Goal: Information Seeking & Learning: Learn about a topic

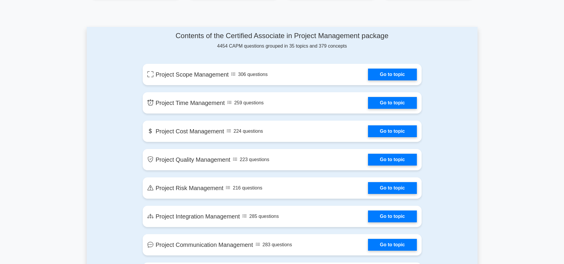
scroll to position [296, 0]
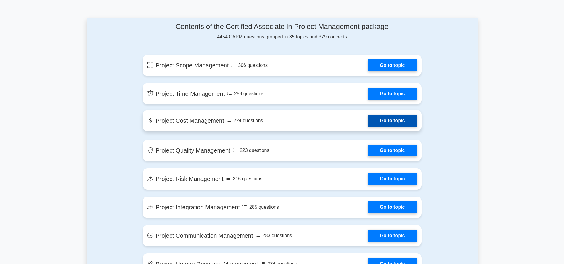
click at [387, 121] on link "Go to topic" at bounding box center [392, 121] width 49 height 12
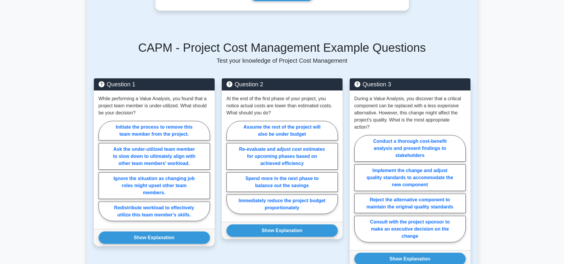
scroll to position [237, 0]
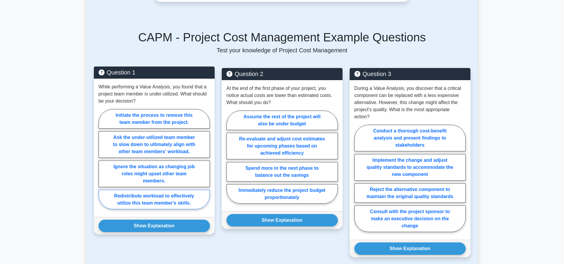
click at [181, 210] on label "Redistribute workload to effectively utilize this team member's skills." at bounding box center [154, 200] width 111 height 20
click at [102, 163] on input "Redistribute workload to effectively utilize this team member's skills." at bounding box center [101, 161] width 4 height 4
radio input "true"
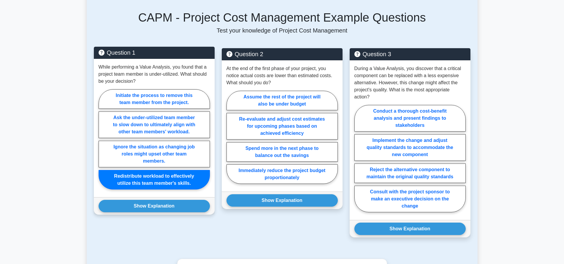
scroll to position [267, 0]
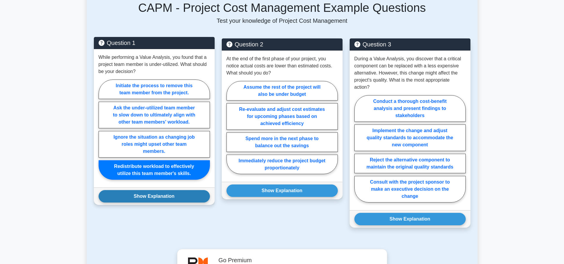
click at [180, 203] on button "Show Explanation" at bounding box center [154, 196] width 111 height 12
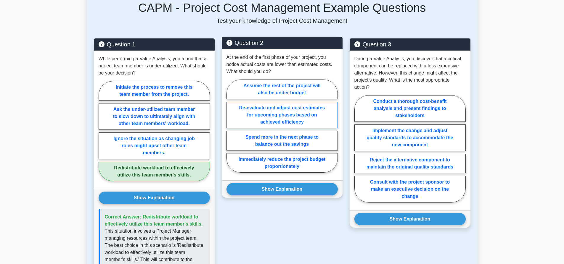
click at [256, 126] on label "Re-evaluate and adjust cost estimates for upcoming phases based on achieved eff…" at bounding box center [282, 115] width 111 height 27
click at [230, 126] on input "Re-evaluate and adjust cost estimates for upcoming phases based on achieved eff…" at bounding box center [229, 128] width 4 height 4
radio input "true"
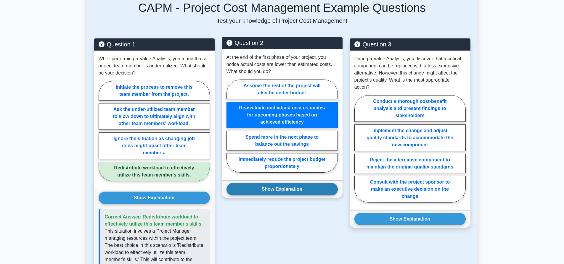
click at [284, 196] on button "Show Explanation" at bounding box center [282, 189] width 111 height 12
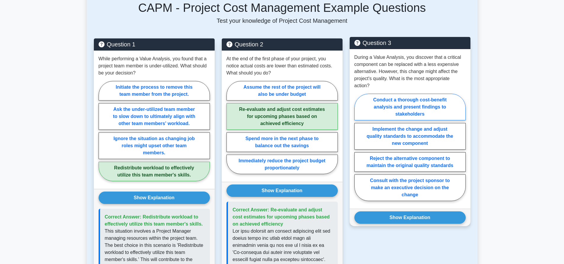
click at [385, 117] on label "Conduct a thorough cost-benefit analysis and present findings to stakeholders" at bounding box center [409, 107] width 111 height 27
click at [358, 147] on input "Conduct a thorough cost-benefit analysis and present findings to stakeholders" at bounding box center [356, 149] width 4 height 4
radio input "true"
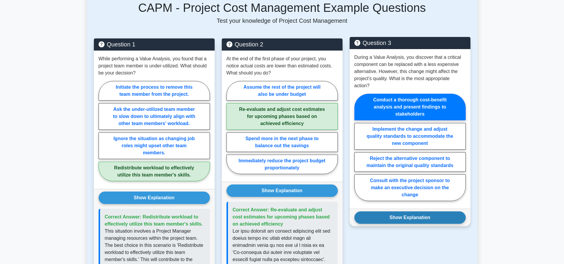
click at [414, 224] on button "Show Explanation" at bounding box center [409, 218] width 111 height 12
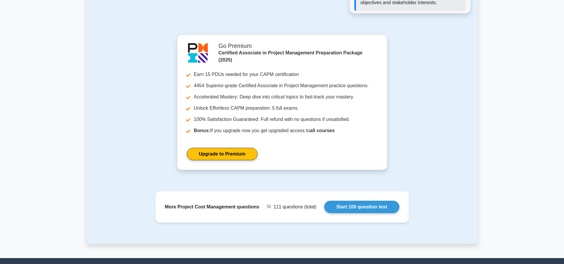
scroll to position [800, 0]
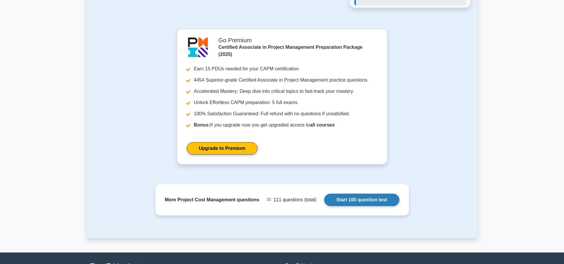
click at [358, 206] on link "Start 100 question test" at bounding box center [361, 200] width 75 height 12
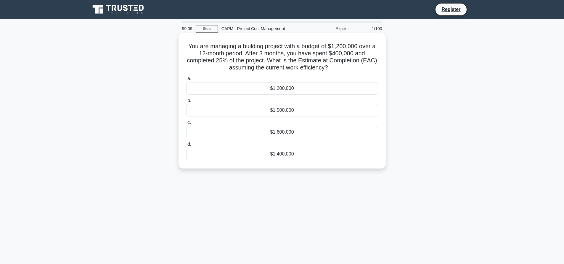
click at [290, 131] on div "$1,600,000" at bounding box center [282, 132] width 192 height 12
click at [186, 125] on input "c. $1,600,000" at bounding box center [186, 123] width 0 height 4
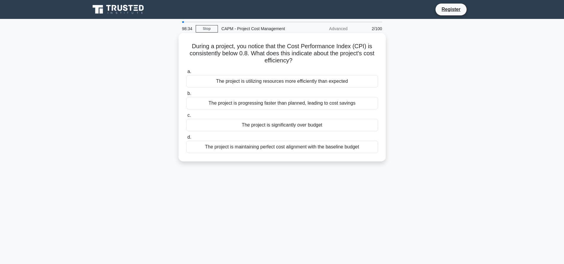
click at [346, 82] on div "The project is utilizing resources more efficiently than expected" at bounding box center [282, 81] width 192 height 12
click at [186, 74] on input "a. The project is utilizing resources more efficiently than expected" at bounding box center [186, 72] width 0 height 4
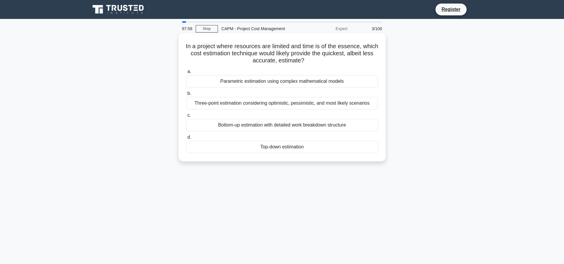
click at [362, 104] on div "Three-point estimation considering optimistic, pessimistic, and most likely sce…" at bounding box center [282, 103] width 192 height 12
click at [186, 96] on input "b. Three-point estimation considering optimistic, pessimistic, and most likely …" at bounding box center [186, 94] width 0 height 4
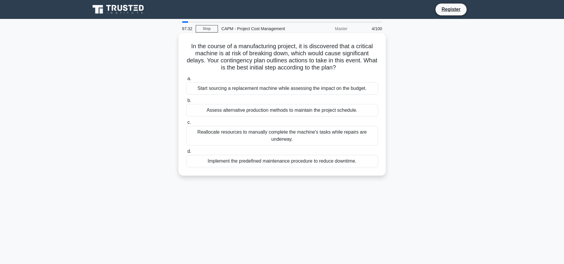
click at [344, 87] on div "Start sourcing a replacement machine while assessing the impact on the budget." at bounding box center [282, 88] width 192 height 12
click at [186, 81] on input "a. Start sourcing a replacement machine while assessing the impact on the budge…" at bounding box center [186, 79] width 0 height 4
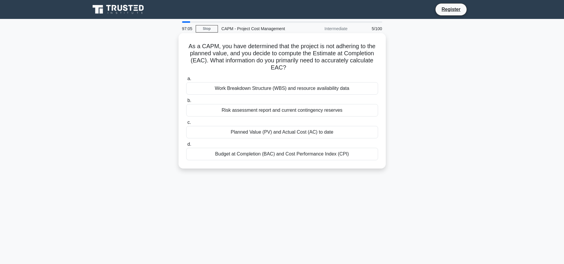
click at [352, 133] on div "Planned Value (PV) and Actual Cost (AC) to date" at bounding box center [282, 132] width 192 height 12
click at [186, 125] on input "c. Planned Value (PV) and Actual Cost (AC) to date" at bounding box center [186, 123] width 0 height 4
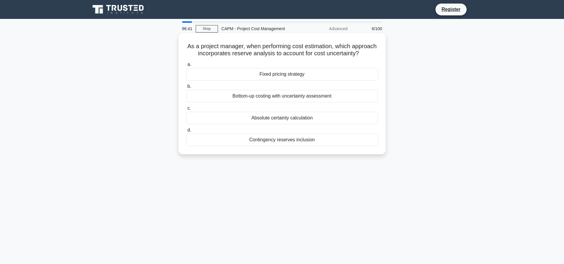
click at [319, 102] on div "Bottom-up costing with uncertainty assessment" at bounding box center [282, 96] width 192 height 12
click at [186, 89] on input "b. Bottom-up costing with uncertainty assessment" at bounding box center [186, 87] width 0 height 4
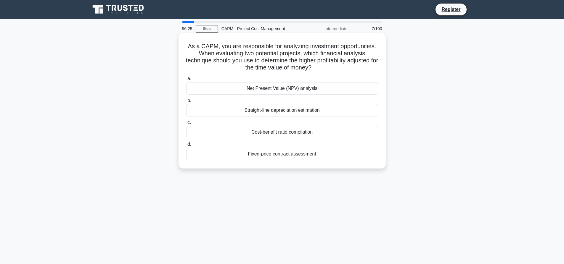
click at [323, 135] on div "Cost-benefit ratio compilation" at bounding box center [282, 132] width 192 height 12
click at [186, 125] on input "c. Cost-benefit ratio compilation" at bounding box center [186, 123] width 0 height 4
